Goal: Task Accomplishment & Management: Complete application form

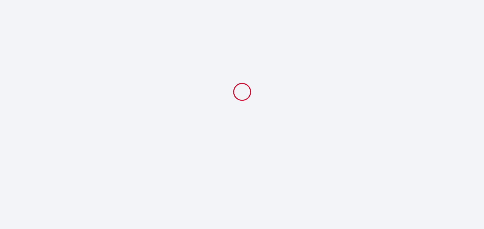
select select
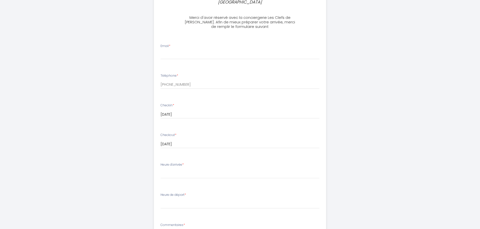
scroll to position [101, 0]
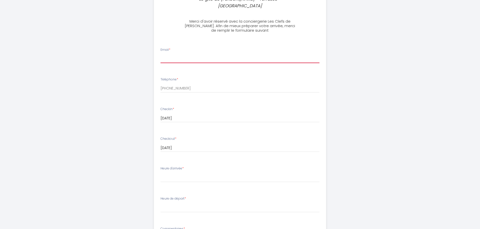
click at [183, 54] on input "Email *" at bounding box center [239, 58] width 159 height 9
type input "[EMAIL_ADDRESS][DOMAIN_NAME]"
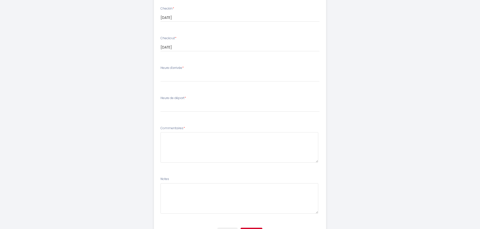
scroll to position [176, 0]
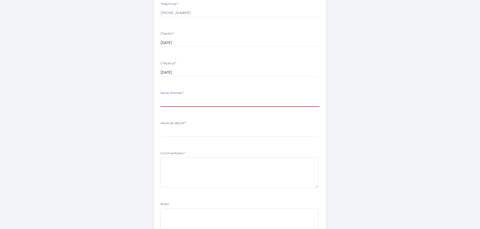
click at [171, 97] on select "15:00 15:30 16:00 16:30 17:00 17:30 18:00" at bounding box center [239, 102] width 159 height 10
select select "15:00"
click at [160, 97] on select "15:00 15:30 16:00 16:30 17:00 17:30 18:00" at bounding box center [239, 102] width 159 height 10
click at [223, 129] on select "00:00 00:30 01:00 01:30 02:00 02:30 03:00 03:30 04:00 04:30 05:00 05:30 06:00 0…" at bounding box center [239, 133] width 159 height 10
select select "10:00"
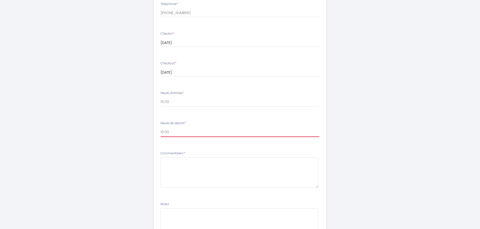
click at [160, 128] on select "00:00 00:30 01:00 01:30 02:00 02:30 03:00 03:30 04:00 04:30 05:00 05:30 06:00 0…" at bounding box center [239, 133] width 159 height 10
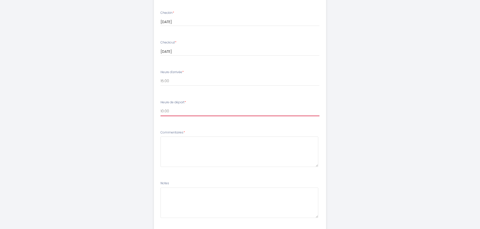
scroll to position [222, 0]
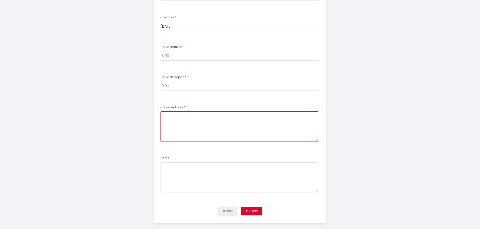
click at [219, 117] on textarea at bounding box center [239, 127] width 158 height 30
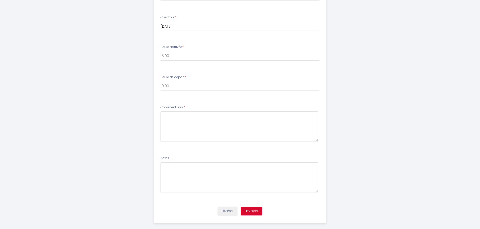
click at [178, 206] on div "Effacer Envoyer" at bounding box center [240, 213] width 178 height 19
click at [261, 177] on textarea at bounding box center [239, 178] width 158 height 30
click at [223, 136] on li "Commentaires *" at bounding box center [240, 126] width 172 height 48
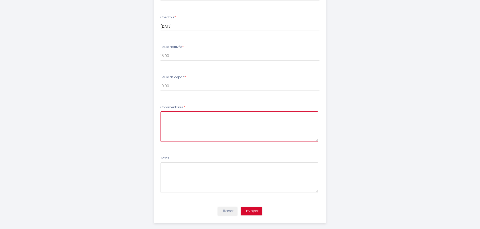
click at [226, 120] on textarea at bounding box center [239, 127] width 158 height 30
paste textarea "881581111"
click at [259, 112] on textarea "Here is the number to one of your guest [PERSON_NAME] [PHONE_NUMBER]" at bounding box center [239, 127] width 158 height 30
click at [260, 112] on textarea "Here is the number to one of your guest [PERSON_NAME] [PHONE_NUMBER]" at bounding box center [239, 127] width 158 height 30
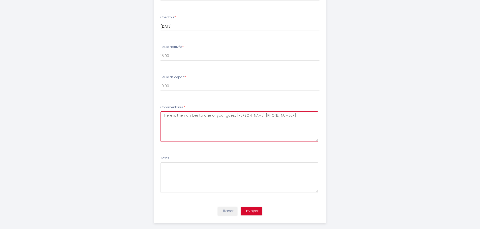
click at [260, 112] on textarea "Here is the number to one of your guest [PERSON_NAME] [PHONE_NUMBER]" at bounding box center [239, 127] width 158 height 30
drag, startPoint x: 267, startPoint y: 109, endPoint x: 269, endPoint y: 113, distance: 5.0
click at [267, 112] on textarea "Here is the number to one of your guest [PERSON_NAME] [PHONE_NUMBER]" at bounding box center [239, 127] width 158 height 30
click at [272, 124] on textarea "Here is the number to one of your guest [PERSON_NAME] [PHONE_NUMBER]" at bounding box center [239, 127] width 158 height 30
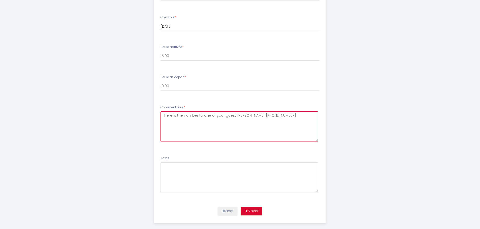
type textarea "Here is the number to one of your guest [PERSON_NAME] [PHONE_NUMBER]"
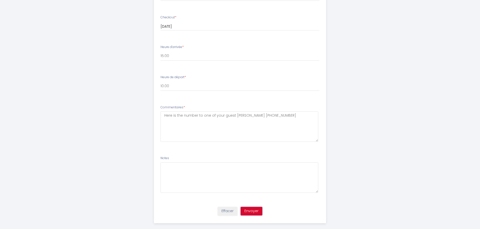
click at [249, 207] on button "Envoyer" at bounding box center [252, 211] width 22 height 9
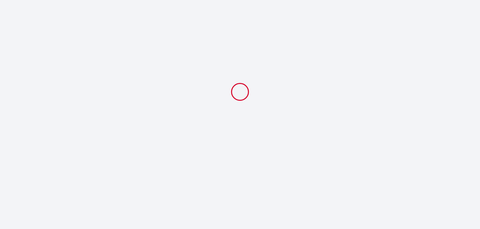
select select "10:00"
